Goal: Transaction & Acquisition: Purchase product/service

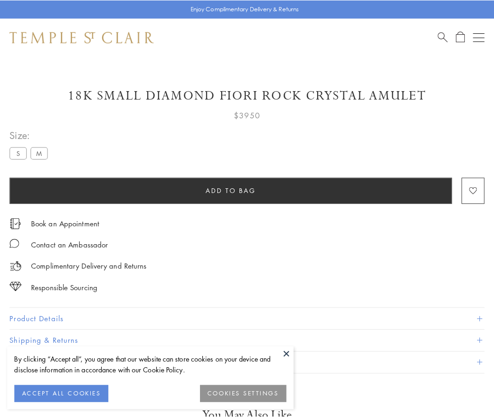
scroll to position [55, 0]
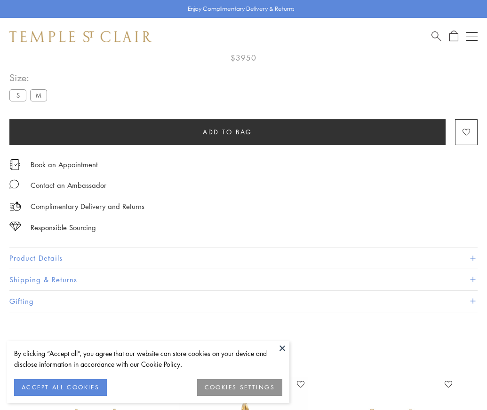
click at [227, 132] on span "Add to bag" at bounding box center [227, 132] width 49 height 10
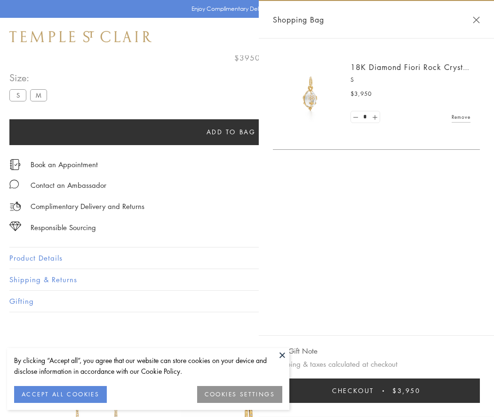
click at [377, 391] on button "Checkout $3,950" at bounding box center [376, 391] width 207 height 24
